Goal: Information Seeking & Learning: Learn about a topic

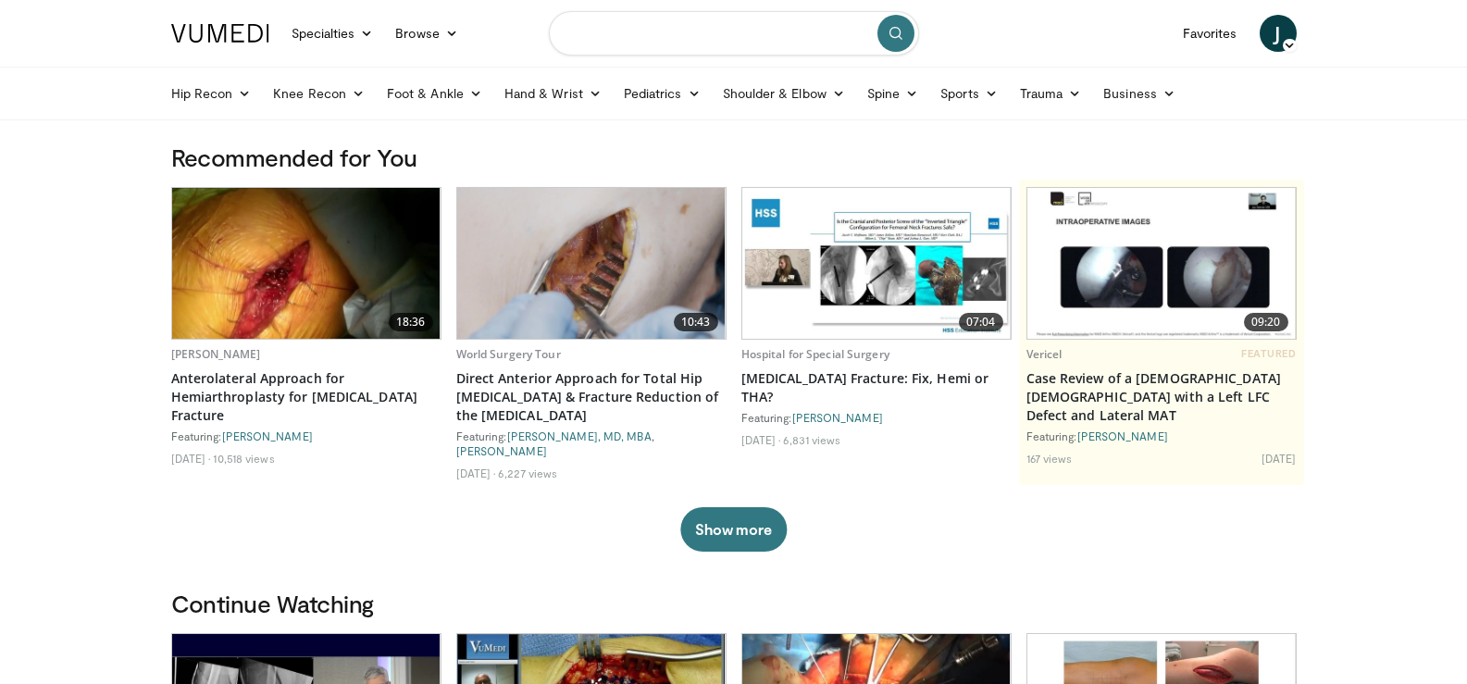
click at [646, 36] on input "Search topics, interventions" at bounding box center [734, 33] width 370 height 44
type input "********"
click at [895, 38] on icon "submit" at bounding box center [896, 33] width 15 height 15
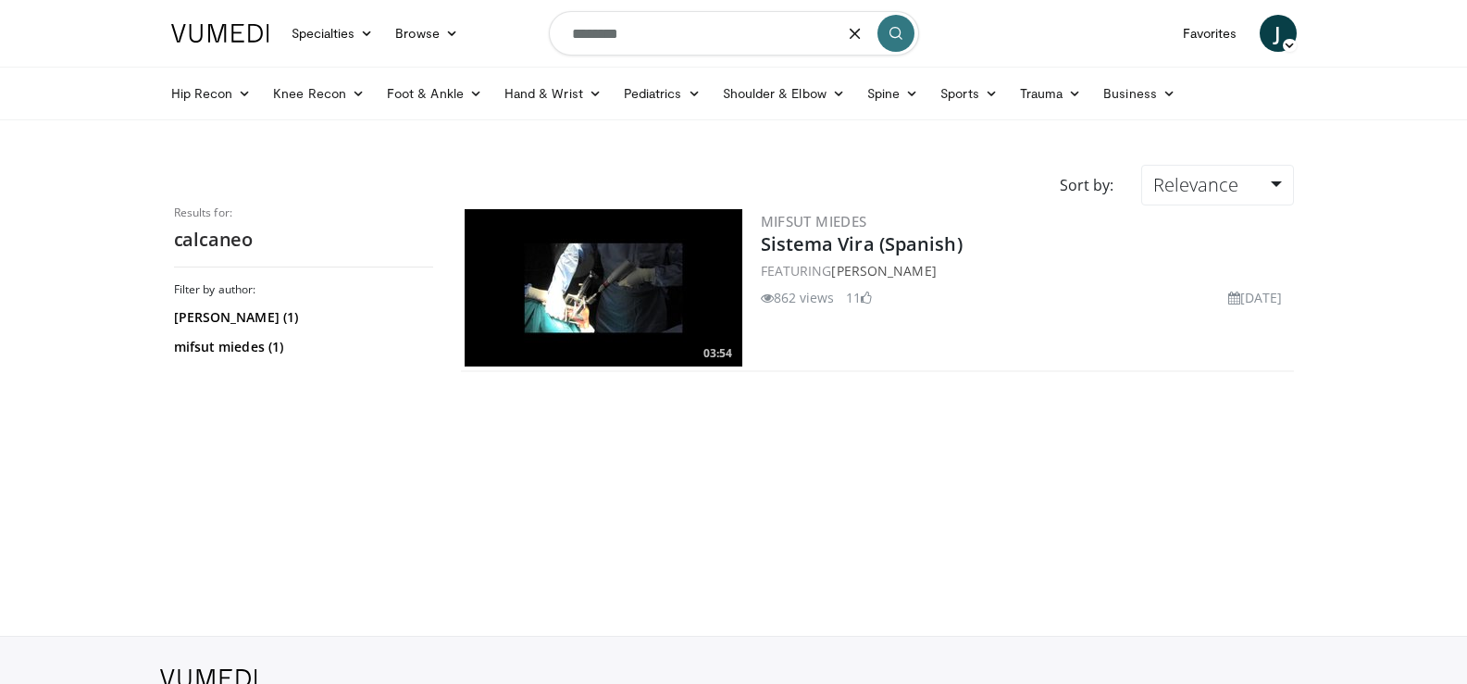
drag, startPoint x: 724, startPoint y: 23, endPoint x: 555, endPoint y: 24, distance: 168.5
click at [555, 24] on input "********" at bounding box center [734, 33] width 370 height 44
type input "**********"
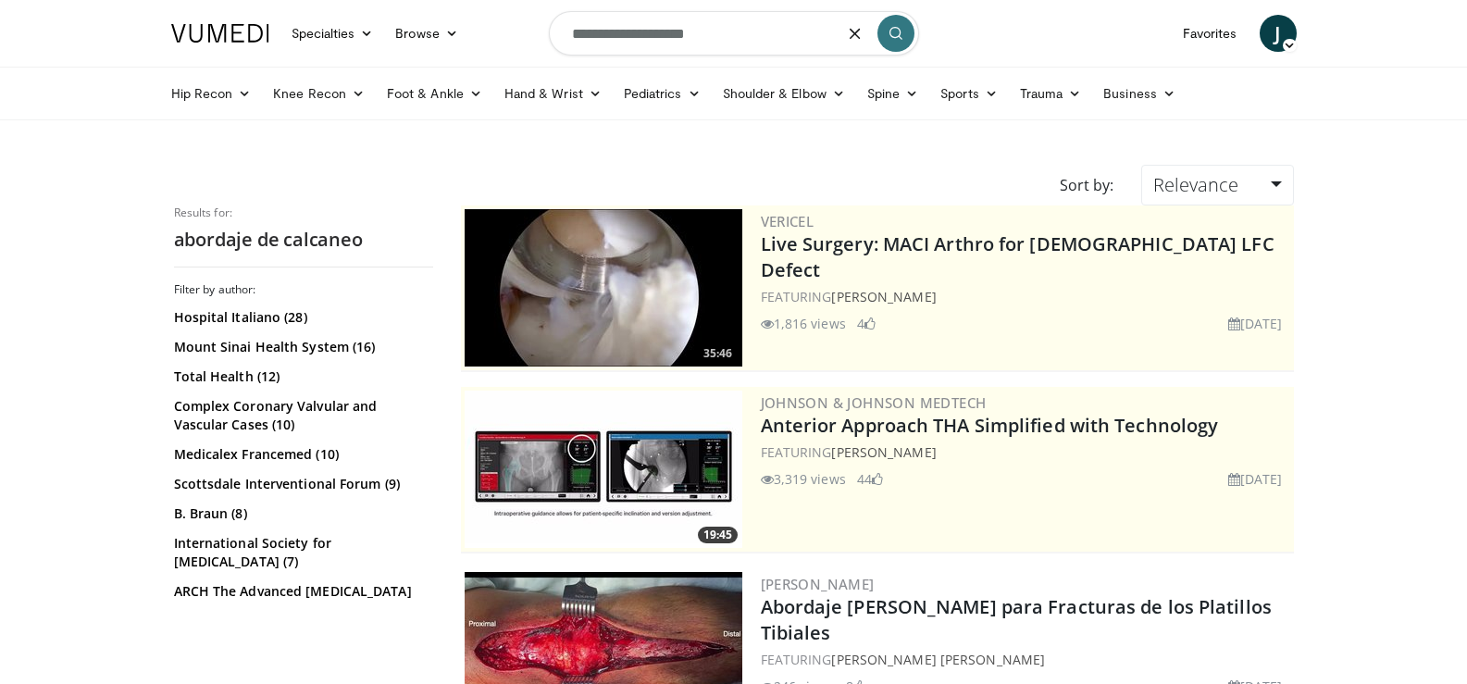
drag, startPoint x: 749, startPoint y: 6, endPoint x: 552, endPoint y: 54, distance: 202.8
click at [487, 51] on nav "Specialties Adult & Family Medicine Allergy, [MEDICAL_DATA], Immunology Anesthe…" at bounding box center [734, 33] width 1148 height 67
click at [847, 31] on button "button" at bounding box center [855, 33] width 37 height 37
type input "**********"
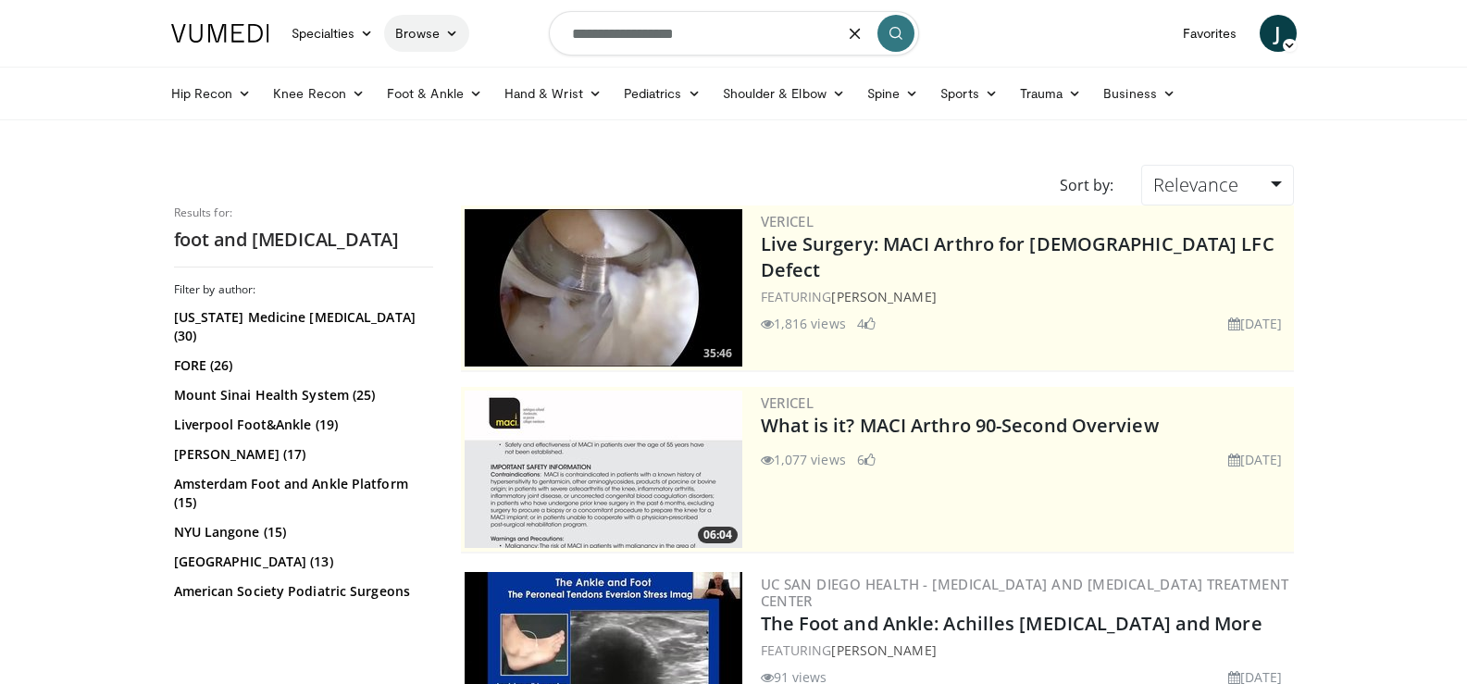
drag, startPoint x: 808, startPoint y: 25, endPoint x: 420, endPoint y: 24, distance: 387.9
click at [420, 24] on nav "Specialties Adult & Family Medicine Allergy, Asthma, Immunology Anesthesiology …" at bounding box center [734, 33] width 1148 height 67
type input "*********"
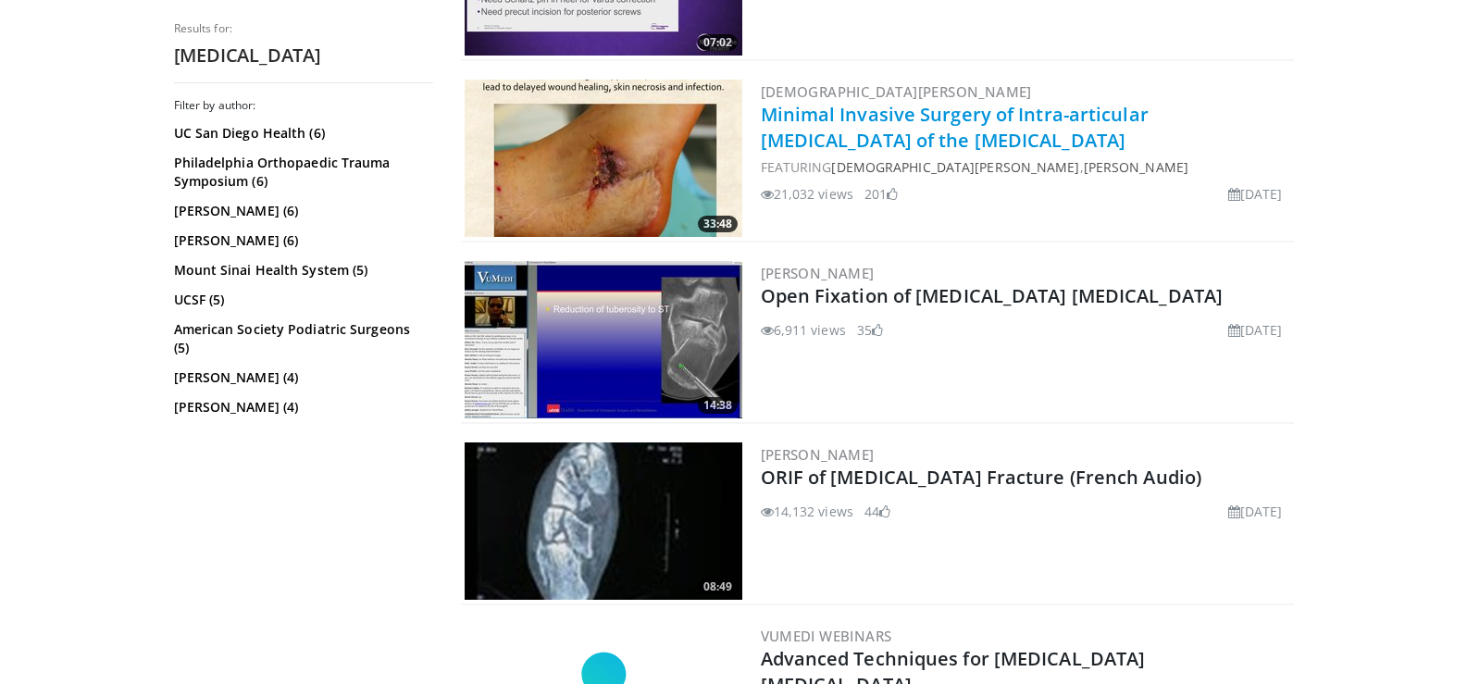
scroll to position [2315, 0]
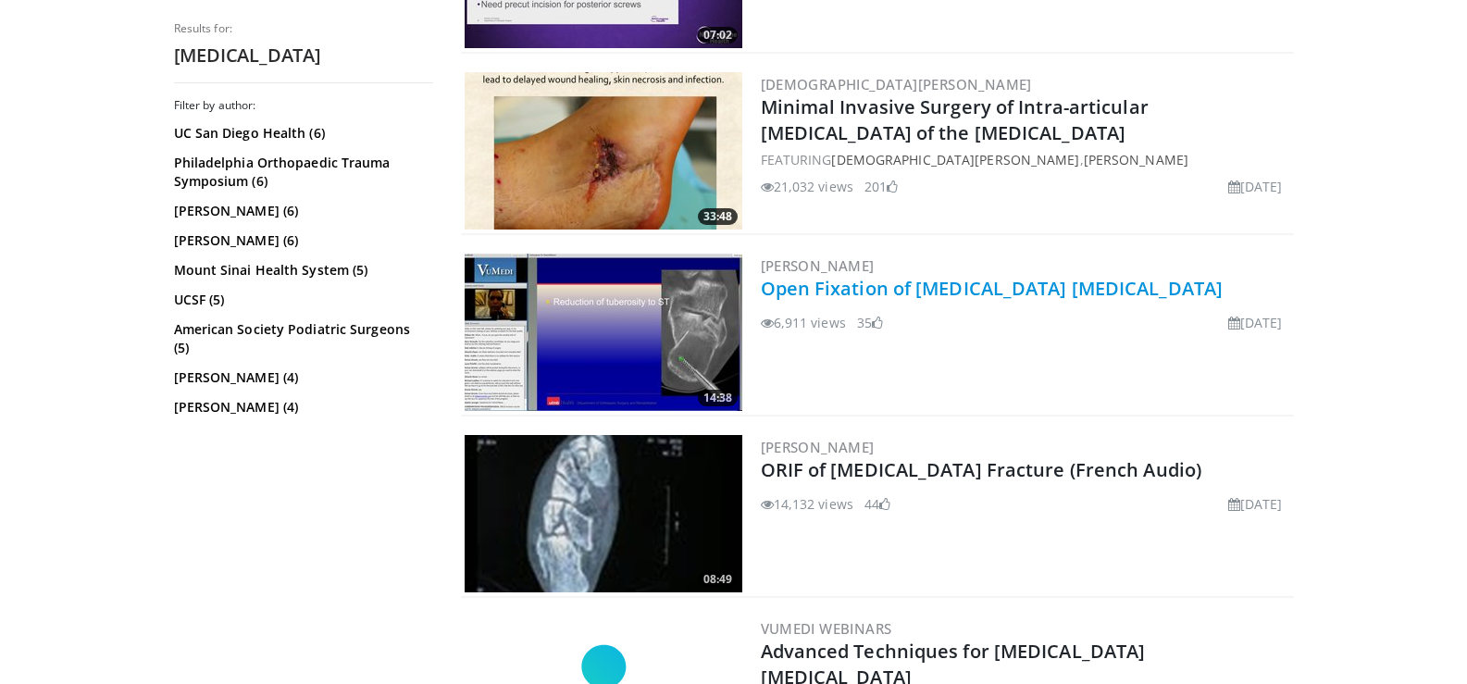
click at [963, 294] on link "Open Fixation of Calcaneus Fractures" at bounding box center [992, 288] width 463 height 25
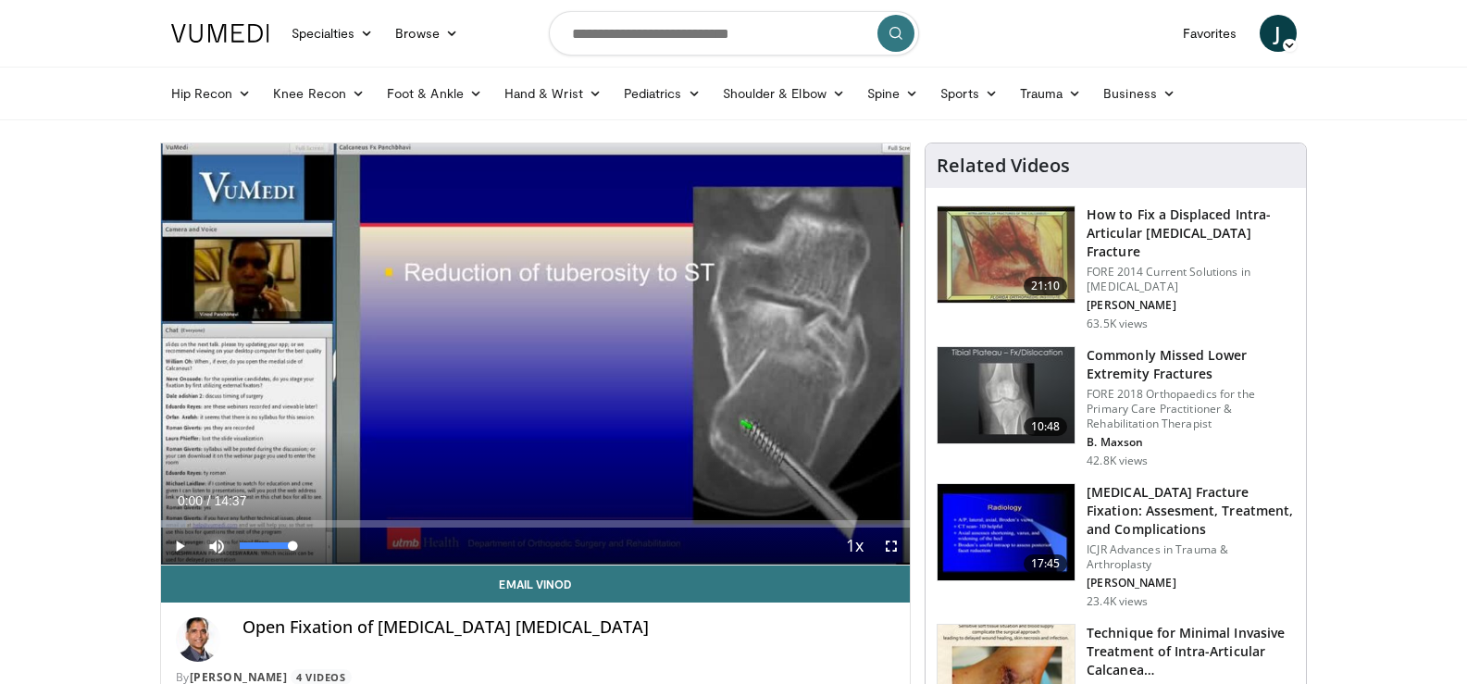
click at [214, 538] on span "Video Player" at bounding box center [216, 546] width 37 height 37
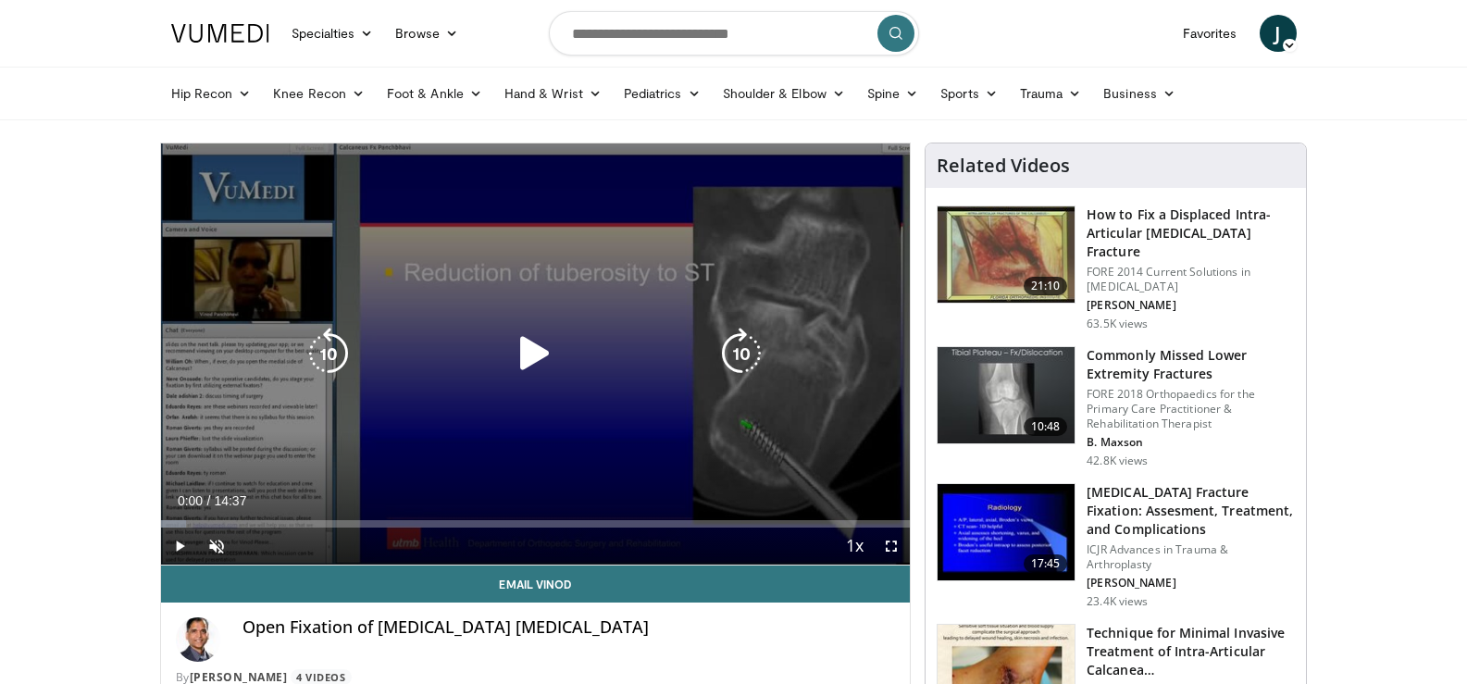
click at [553, 356] on icon "Video Player" at bounding box center [535, 354] width 52 height 52
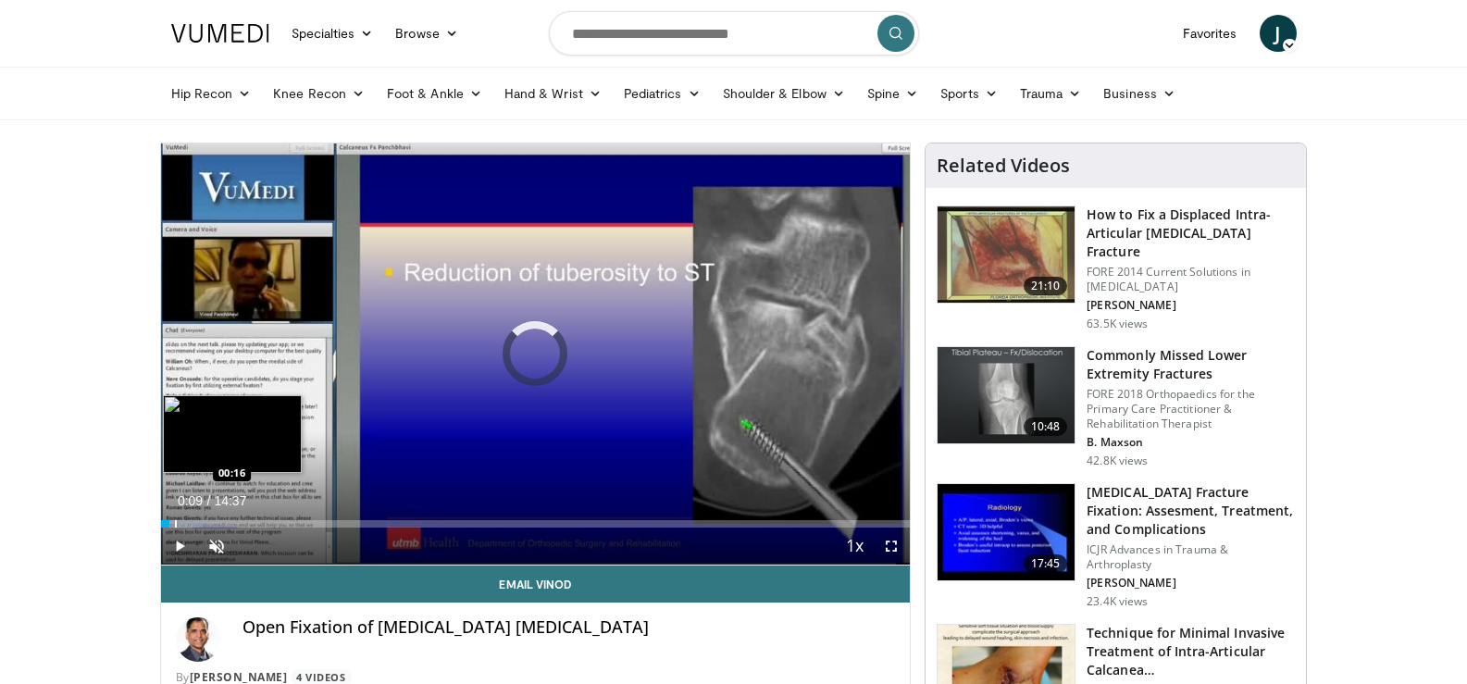
click at [175, 521] on div "Progress Bar" at bounding box center [176, 523] width 2 height 7
click at [199, 521] on div "Progress Bar" at bounding box center [200, 523] width 2 height 7
click at [221, 520] on div "Progress Bar" at bounding box center [222, 523] width 2 height 7
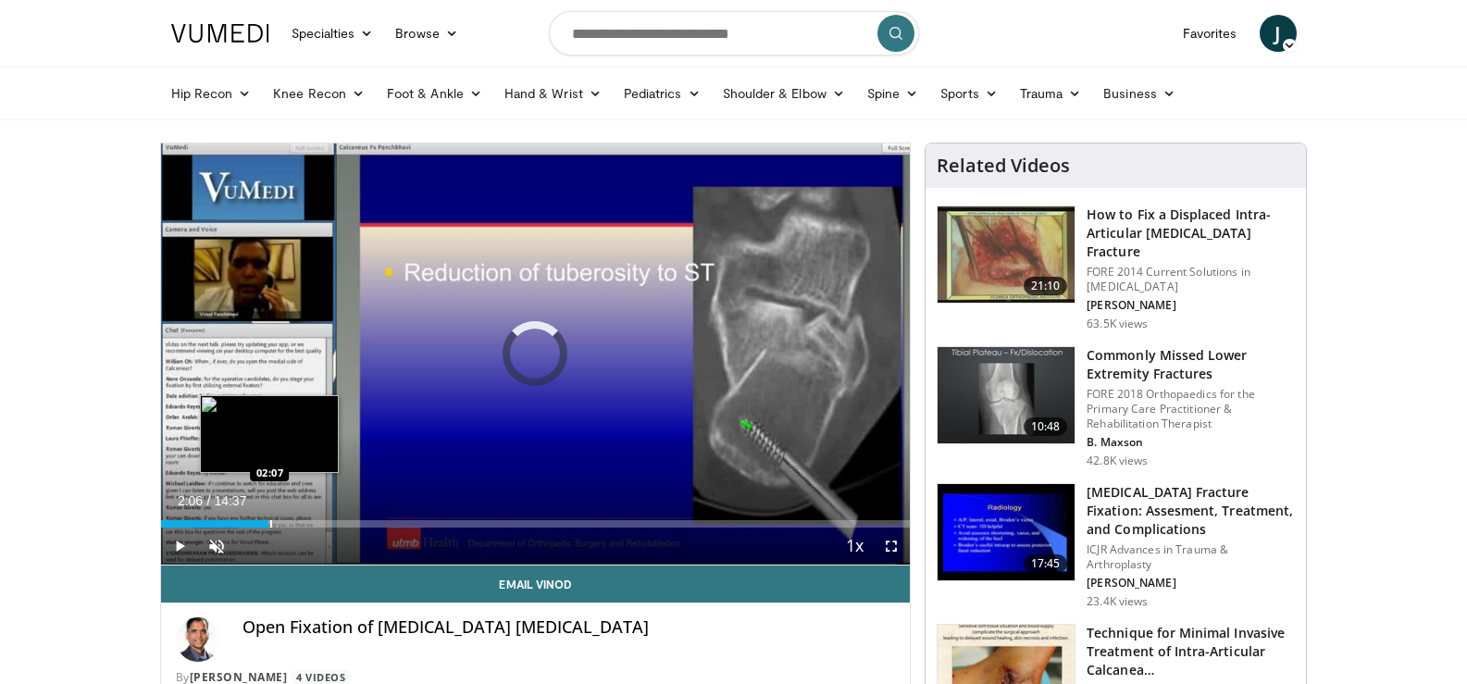
click at [270, 523] on div "Progress Bar" at bounding box center [271, 523] width 2 height 7
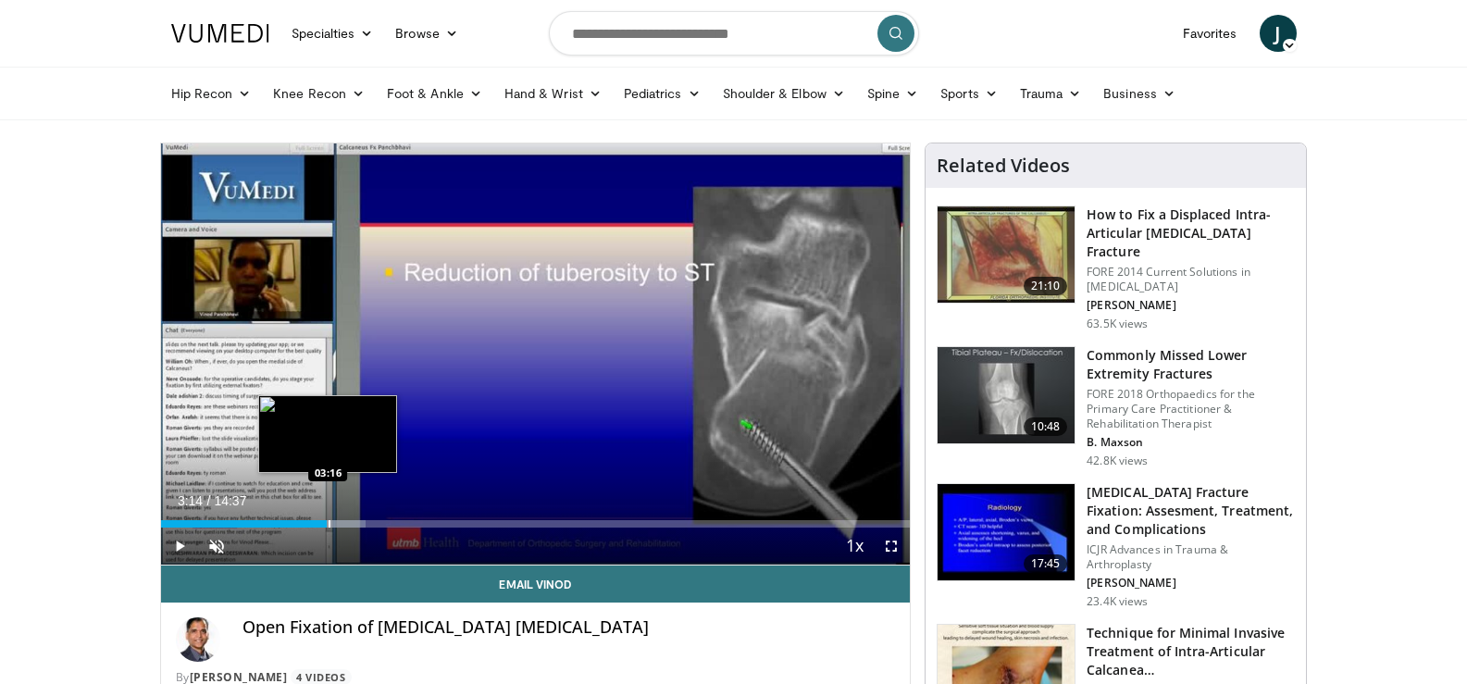
click at [329, 525] on div "Progress Bar" at bounding box center [330, 523] width 2 height 7
click at [343, 527] on div "Progress Bar" at bounding box center [344, 523] width 2 height 7
click at [357, 526] on div "Progress Bar" at bounding box center [358, 523] width 2 height 7
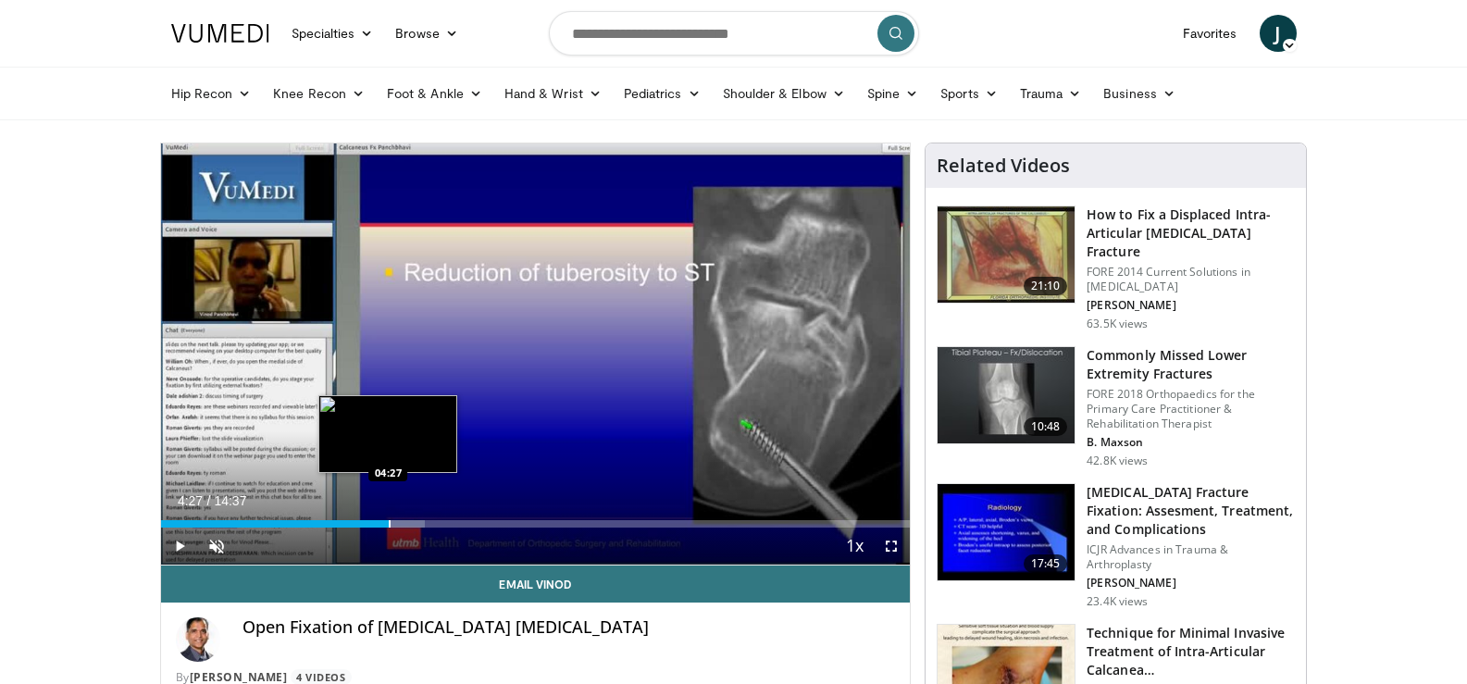
click at [389, 525] on div "Progress Bar" at bounding box center [390, 523] width 2 height 7
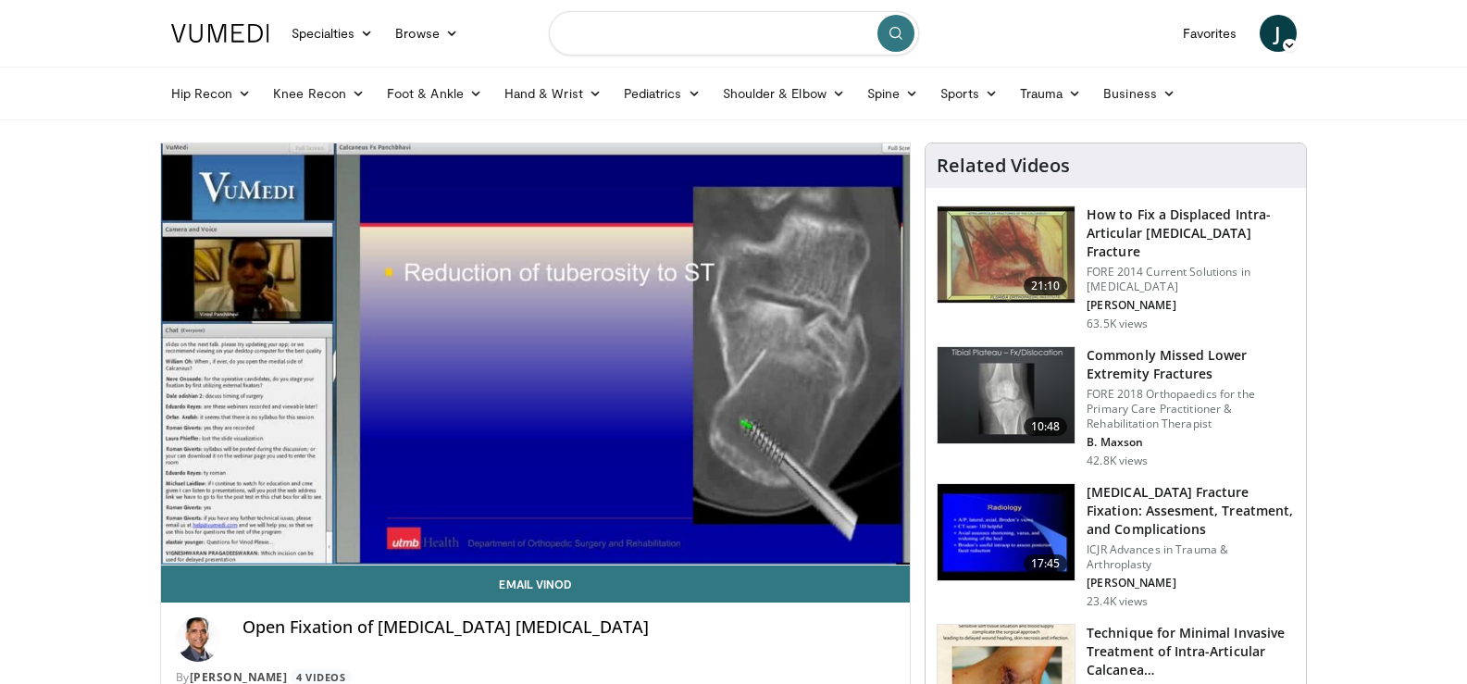
click at [755, 38] on input "Search topics, interventions" at bounding box center [734, 33] width 370 height 44
type input "**********"
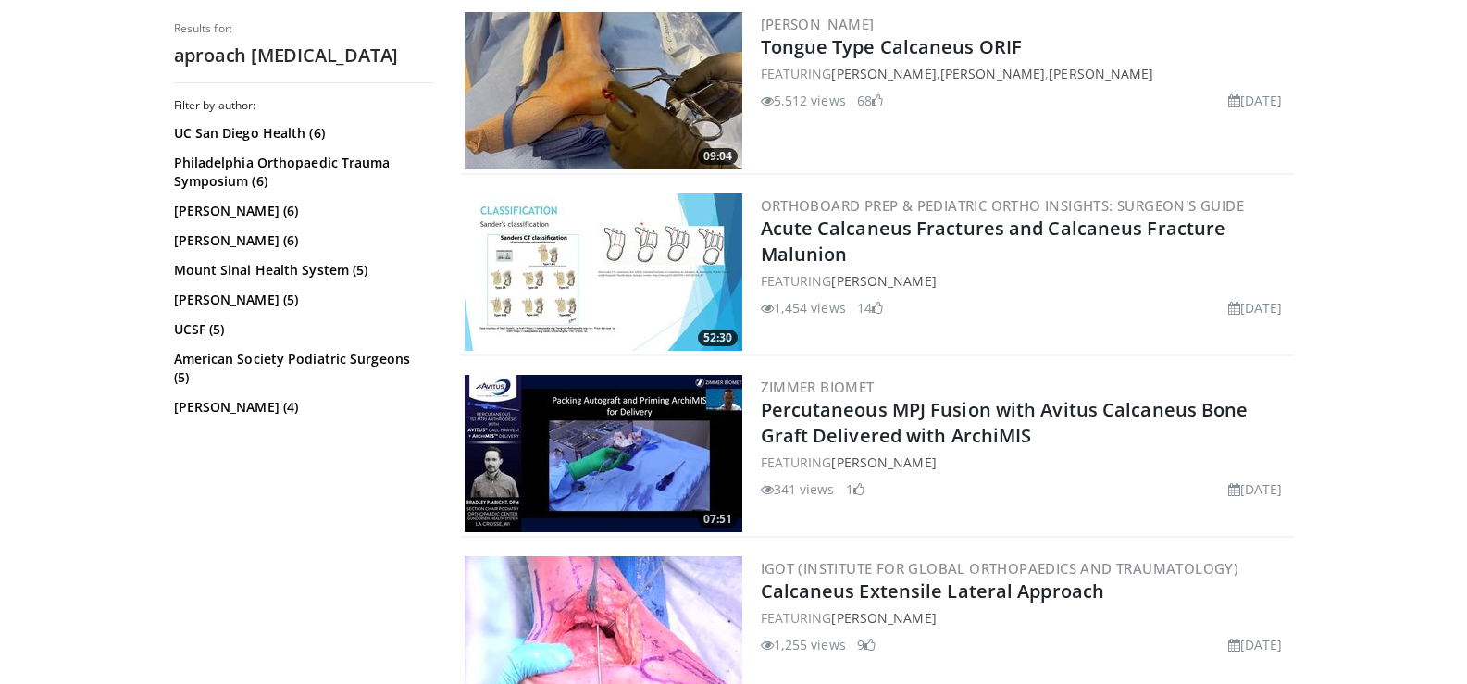
scroll to position [1111, 0]
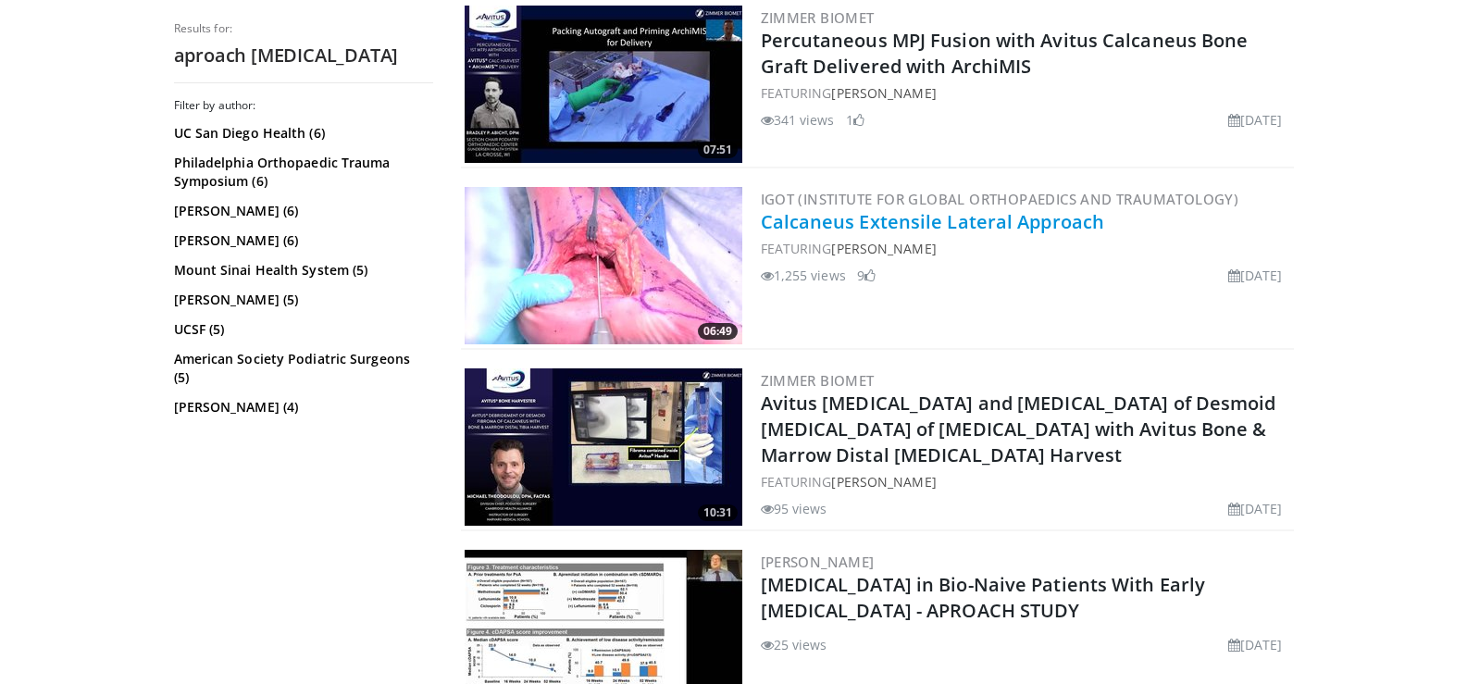
click at [967, 216] on link "Calcaneus Extensile Lateral Approach" at bounding box center [933, 221] width 344 height 25
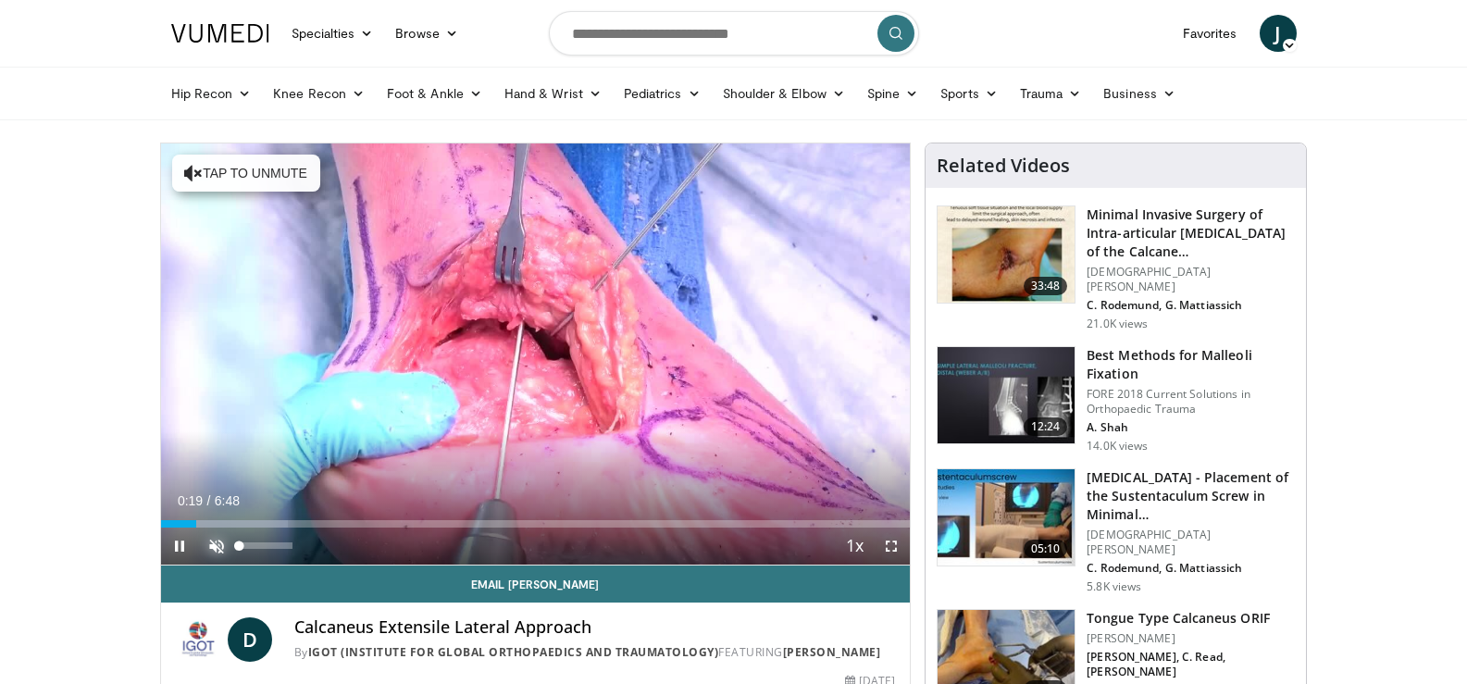
click at [218, 541] on span "Video Player" at bounding box center [216, 546] width 37 height 37
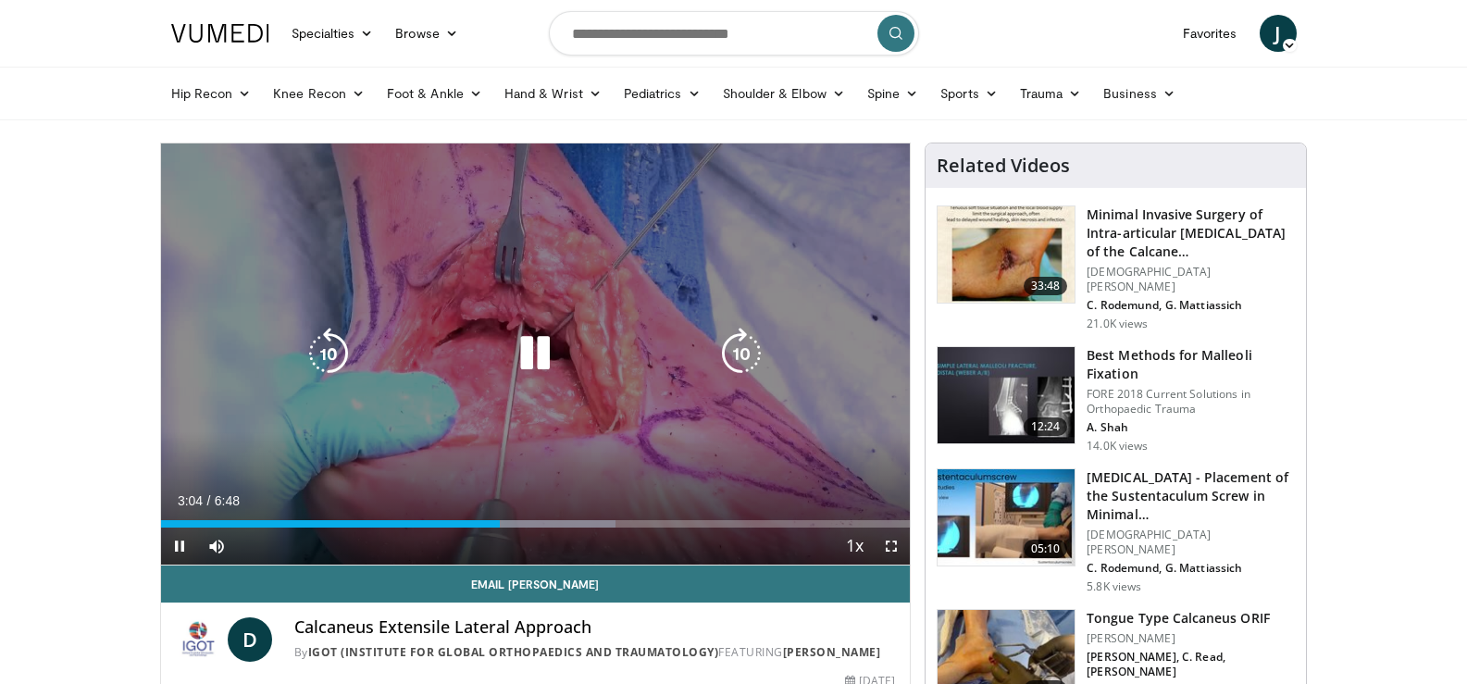
click at [532, 340] on icon "Video Player" at bounding box center [535, 354] width 52 height 52
